Goal: Transaction & Acquisition: Purchase product/service

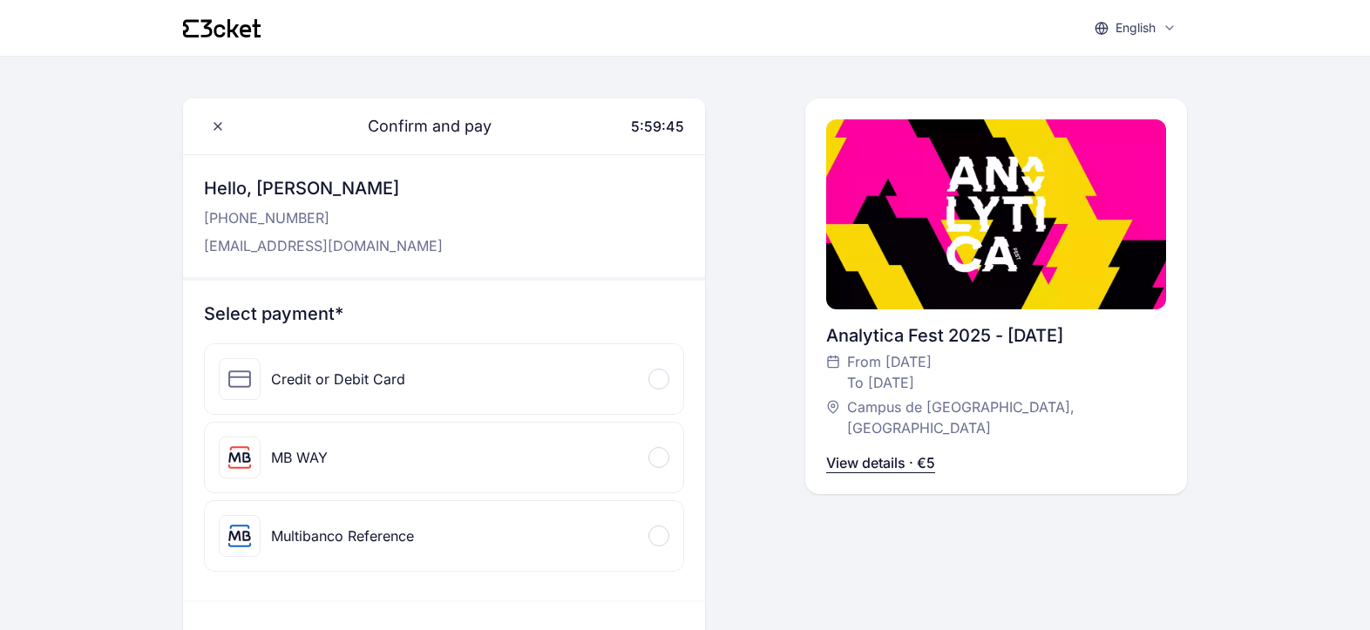
click at [886, 452] on p "View details · €5" at bounding box center [880, 462] width 109 height 21
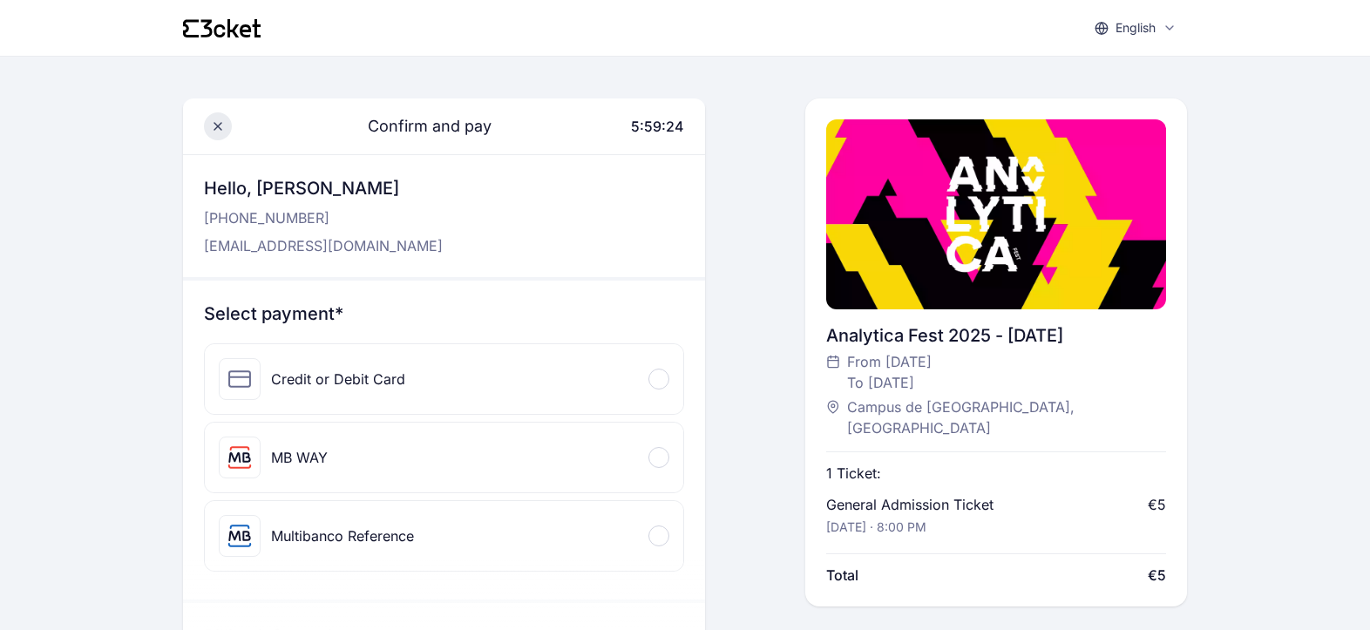
click at [222, 129] on icon at bounding box center [218, 126] width 14 height 14
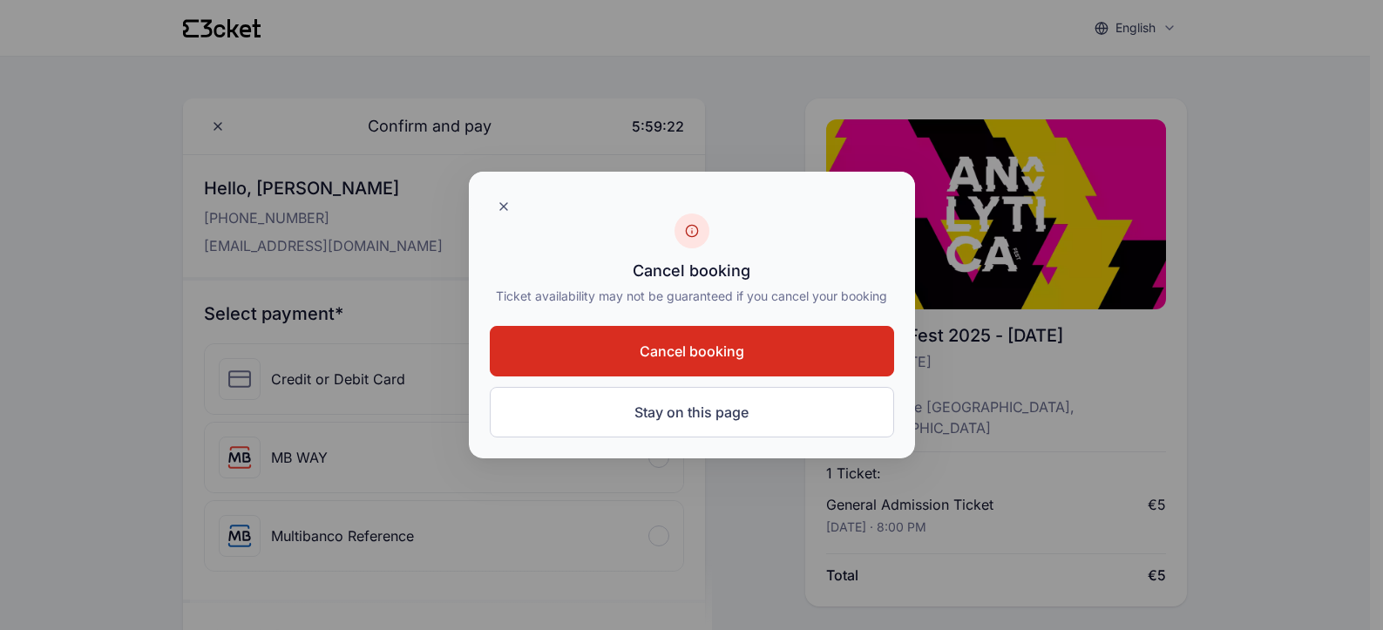
click at [641, 356] on span "Cancel booking" at bounding box center [692, 351] width 105 height 21
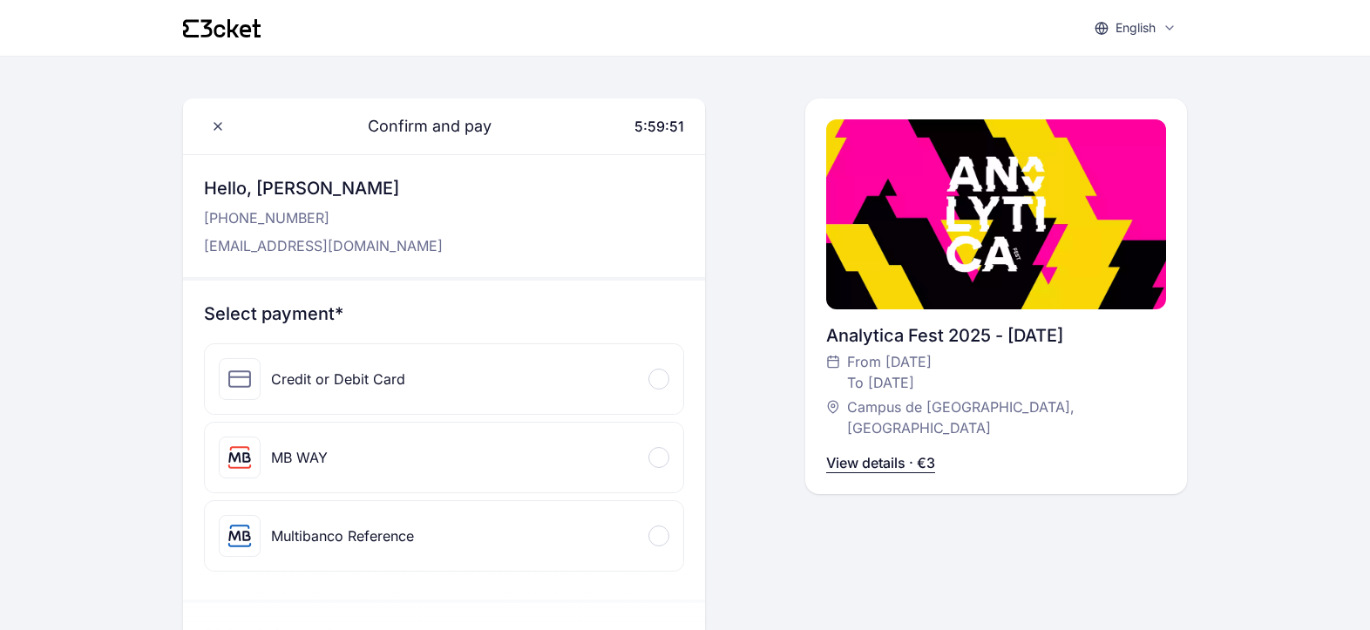
click at [660, 458] on span at bounding box center [658, 457] width 5 height 5
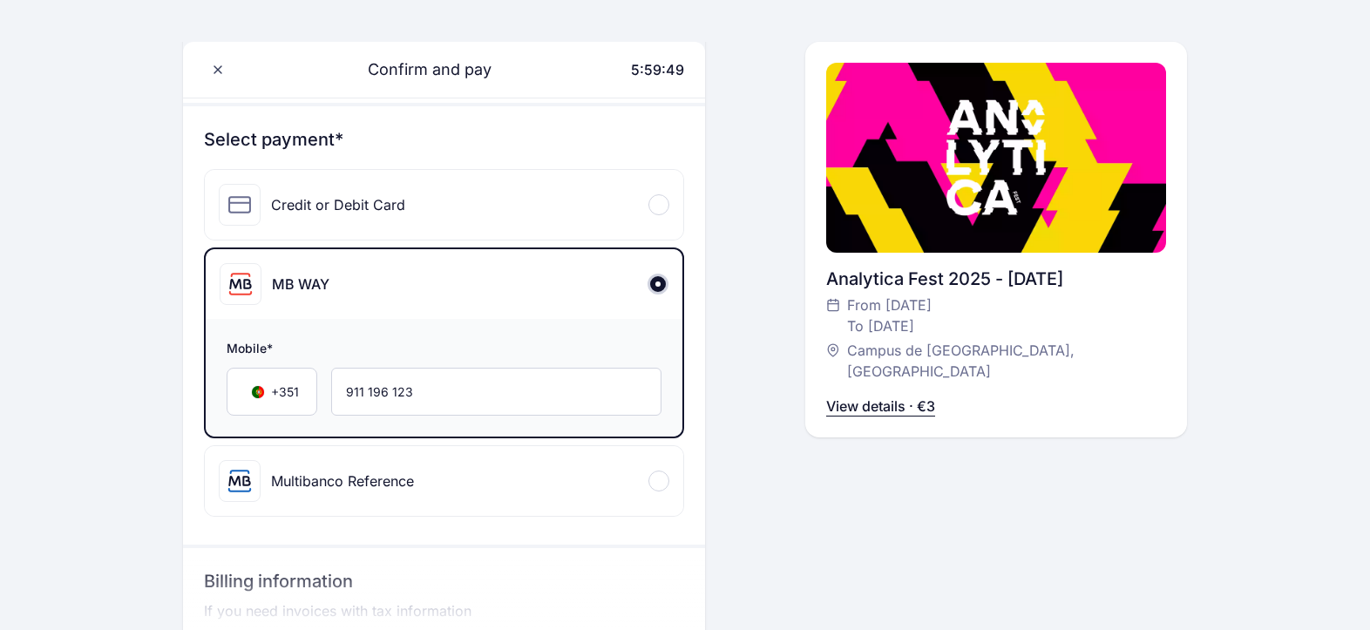
scroll to position [419, 0]
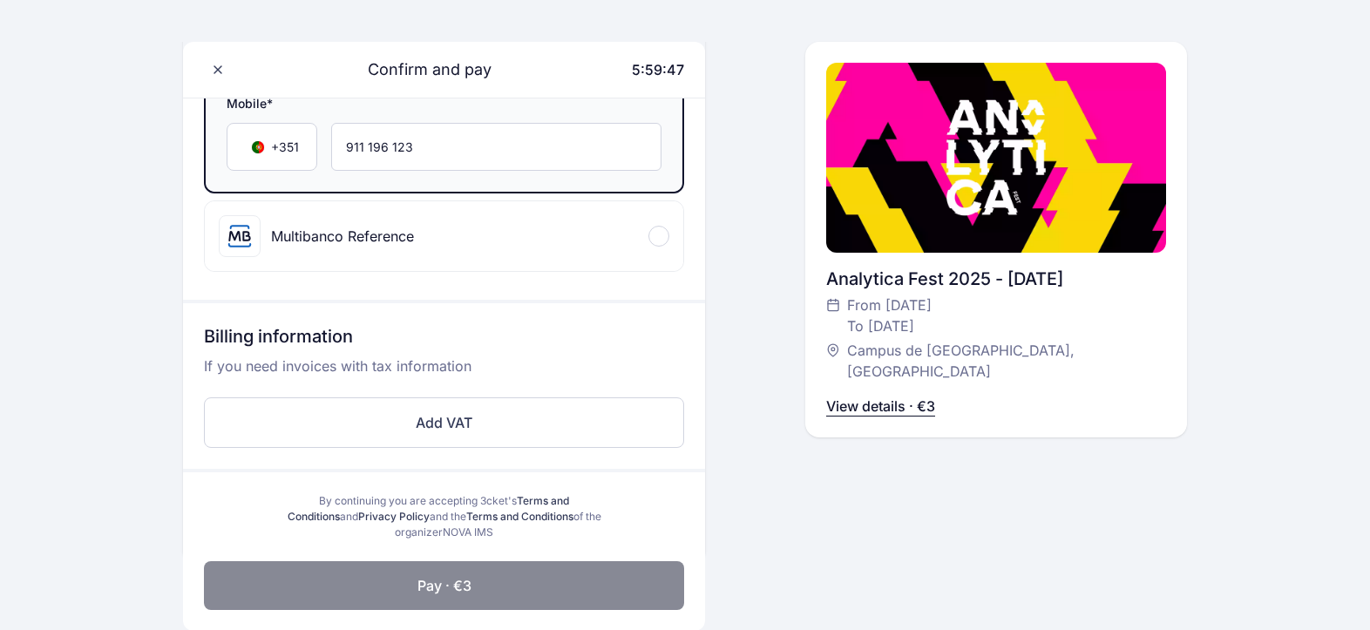
click at [559, 590] on button "Pay · €3" at bounding box center [444, 585] width 480 height 49
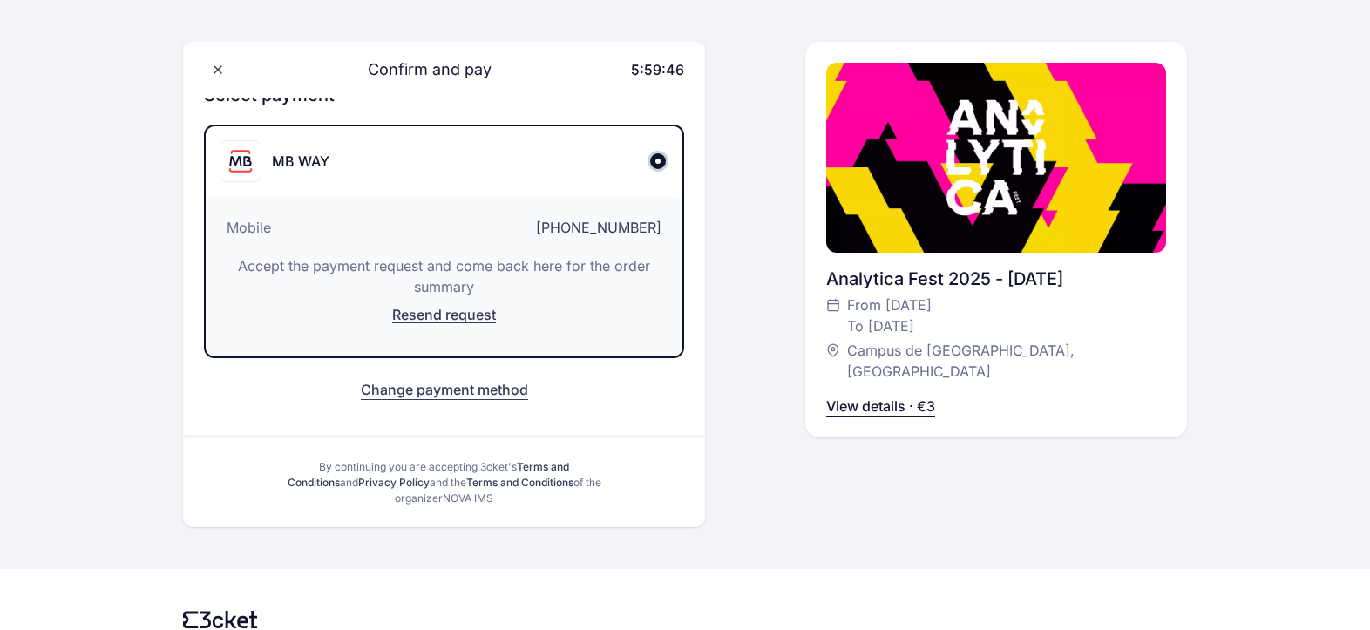
scroll to position [183, 0]
